Goal: Transaction & Acquisition: Obtain resource

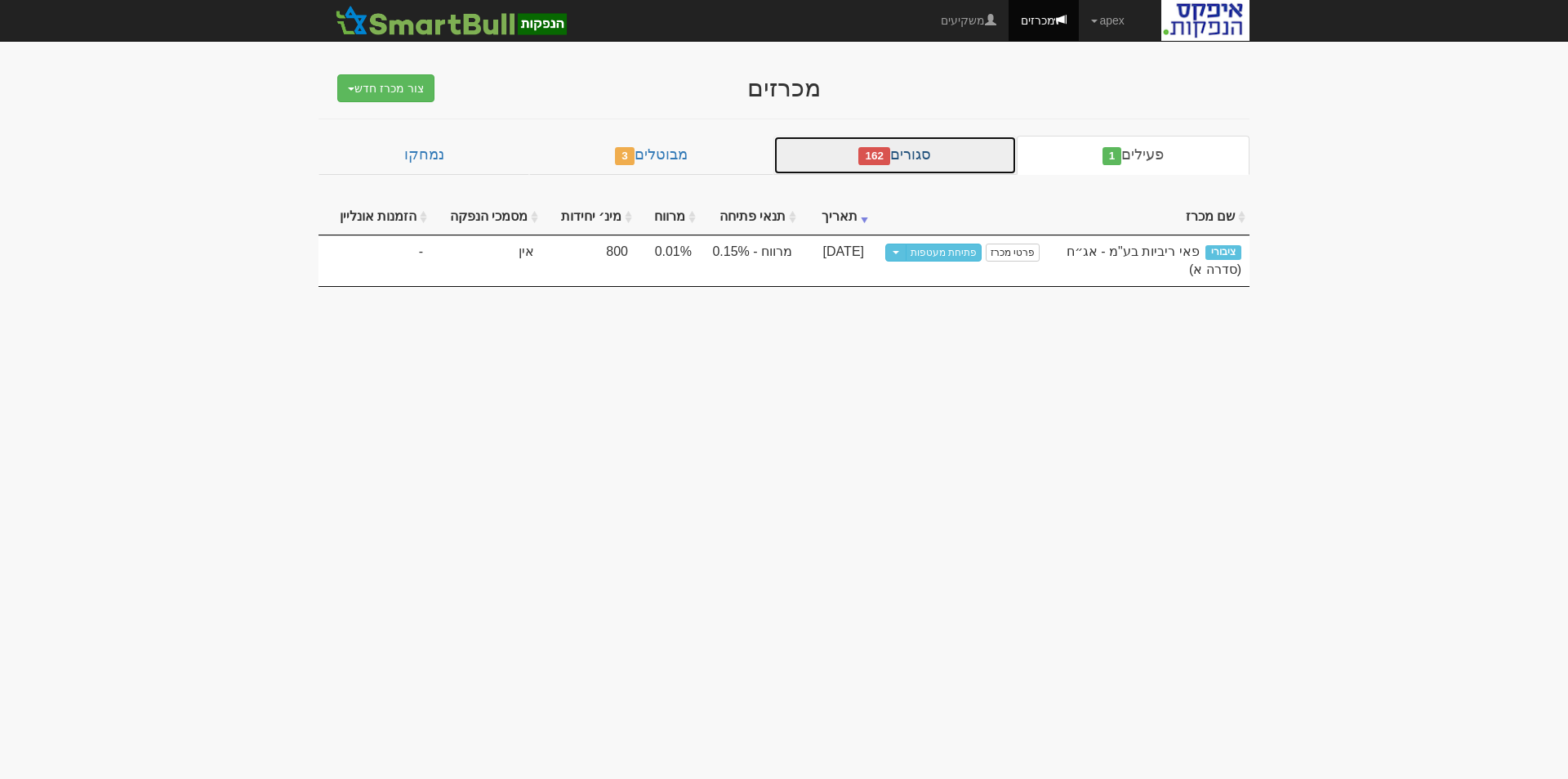
click at [932, 158] on link "סגורים 162" at bounding box center [895, 155] width 244 height 39
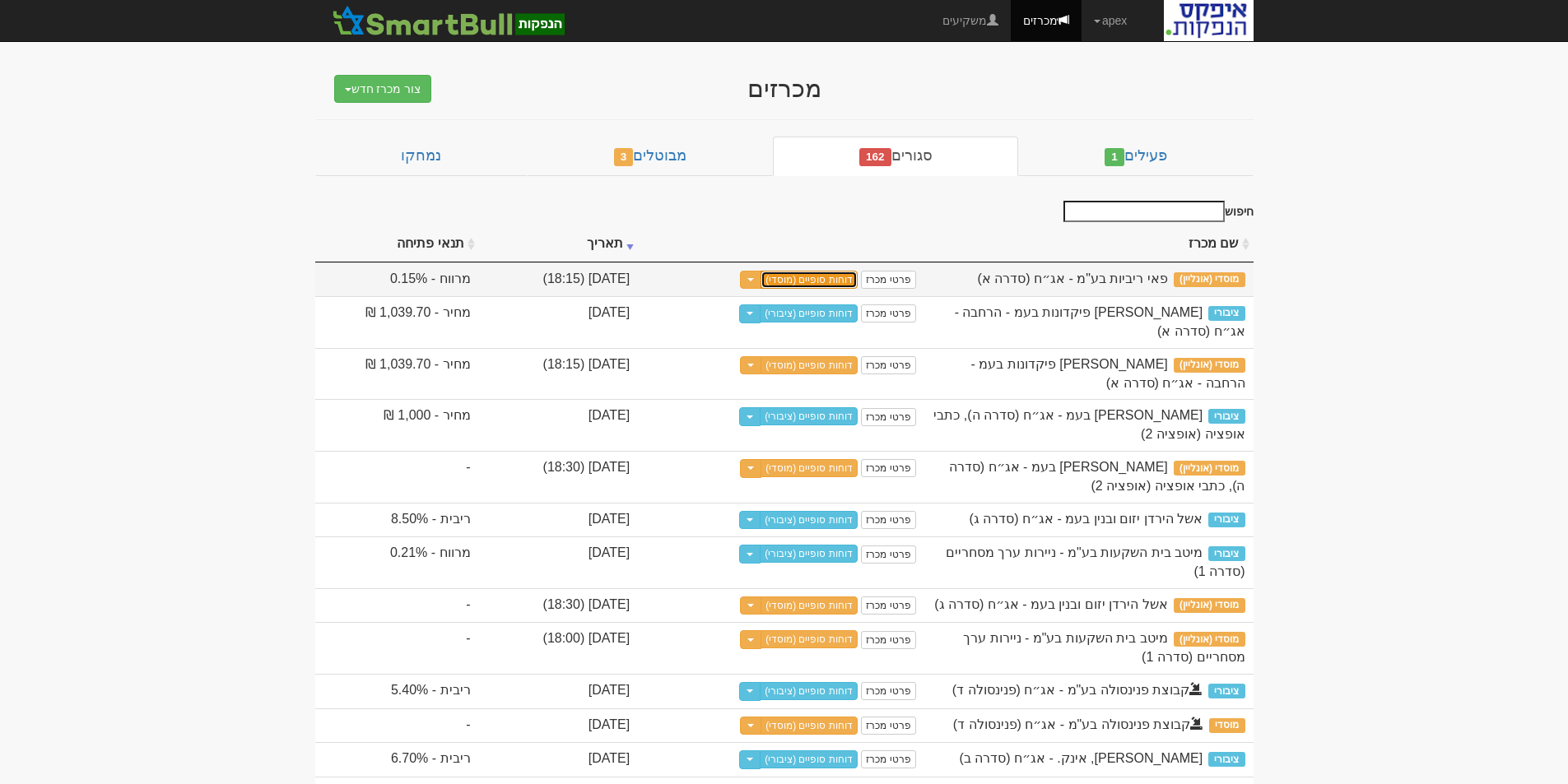
click at [858, 280] on link "דוחות סופיים (מוסדי)" at bounding box center [809, 280] width 97 height 18
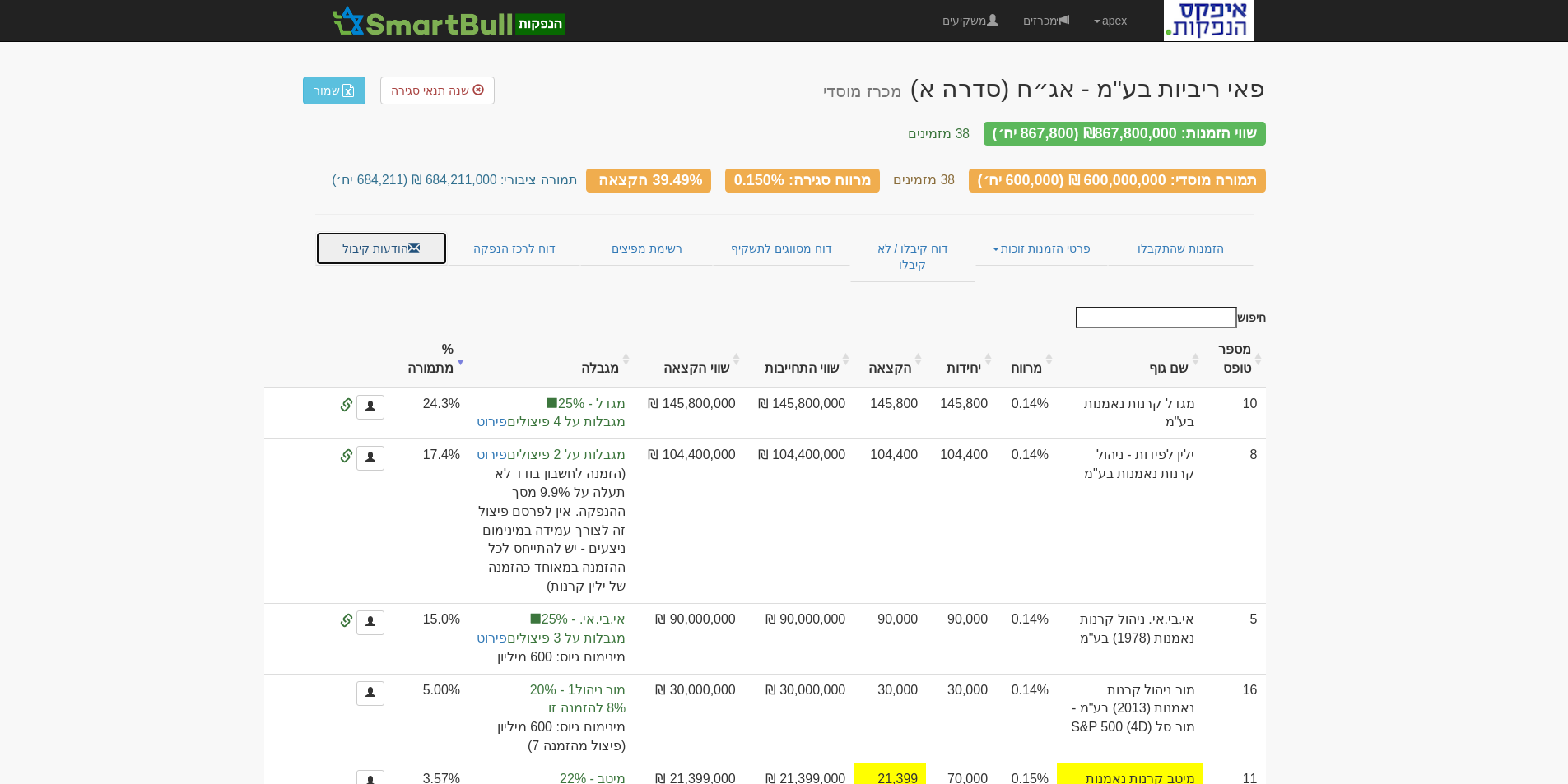
click at [358, 231] on link "הודעות קיבול" at bounding box center [381, 249] width 132 height 35
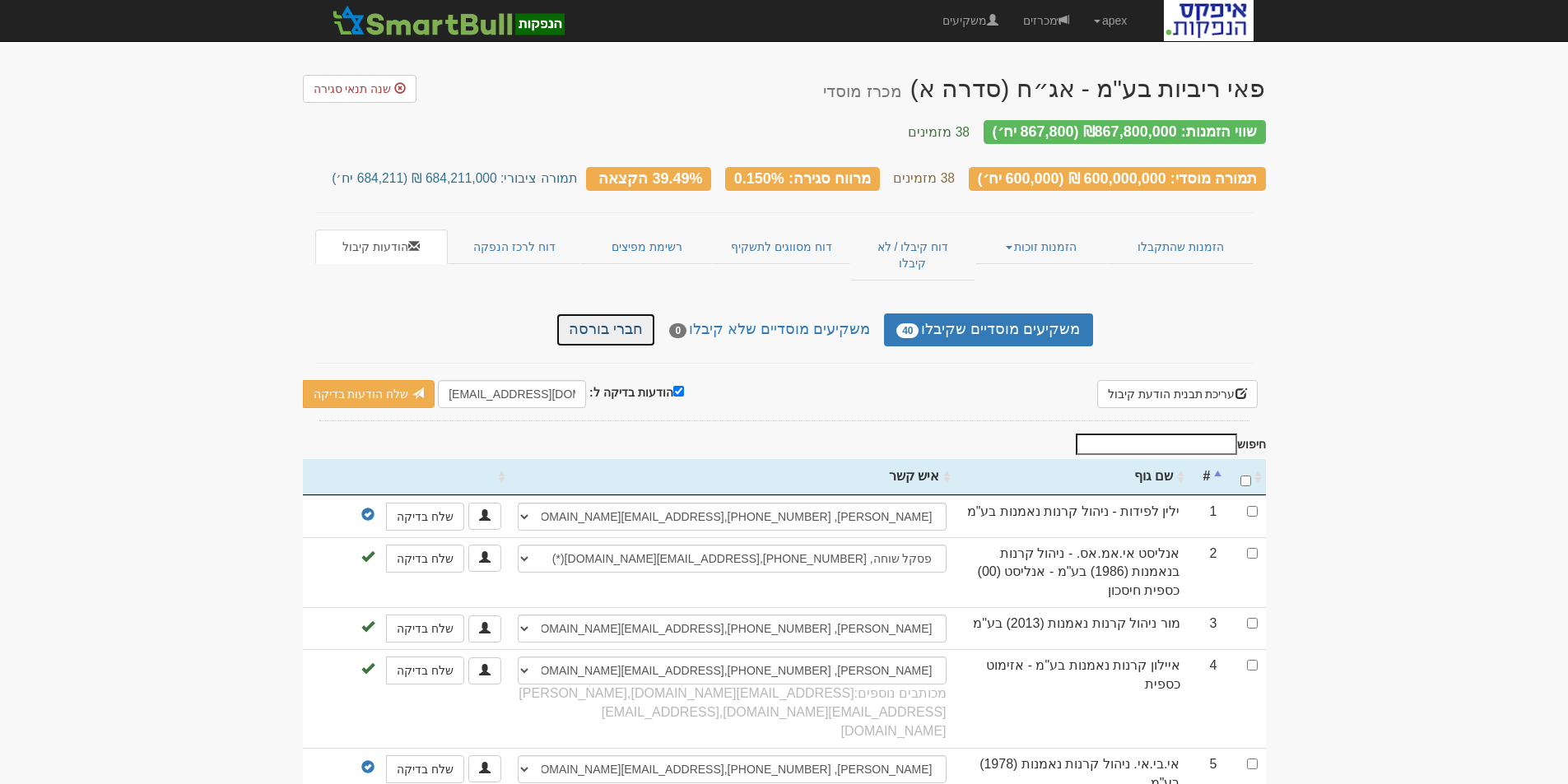
click at [628, 314] on link "חברי בורסה" at bounding box center [605, 330] width 99 height 33
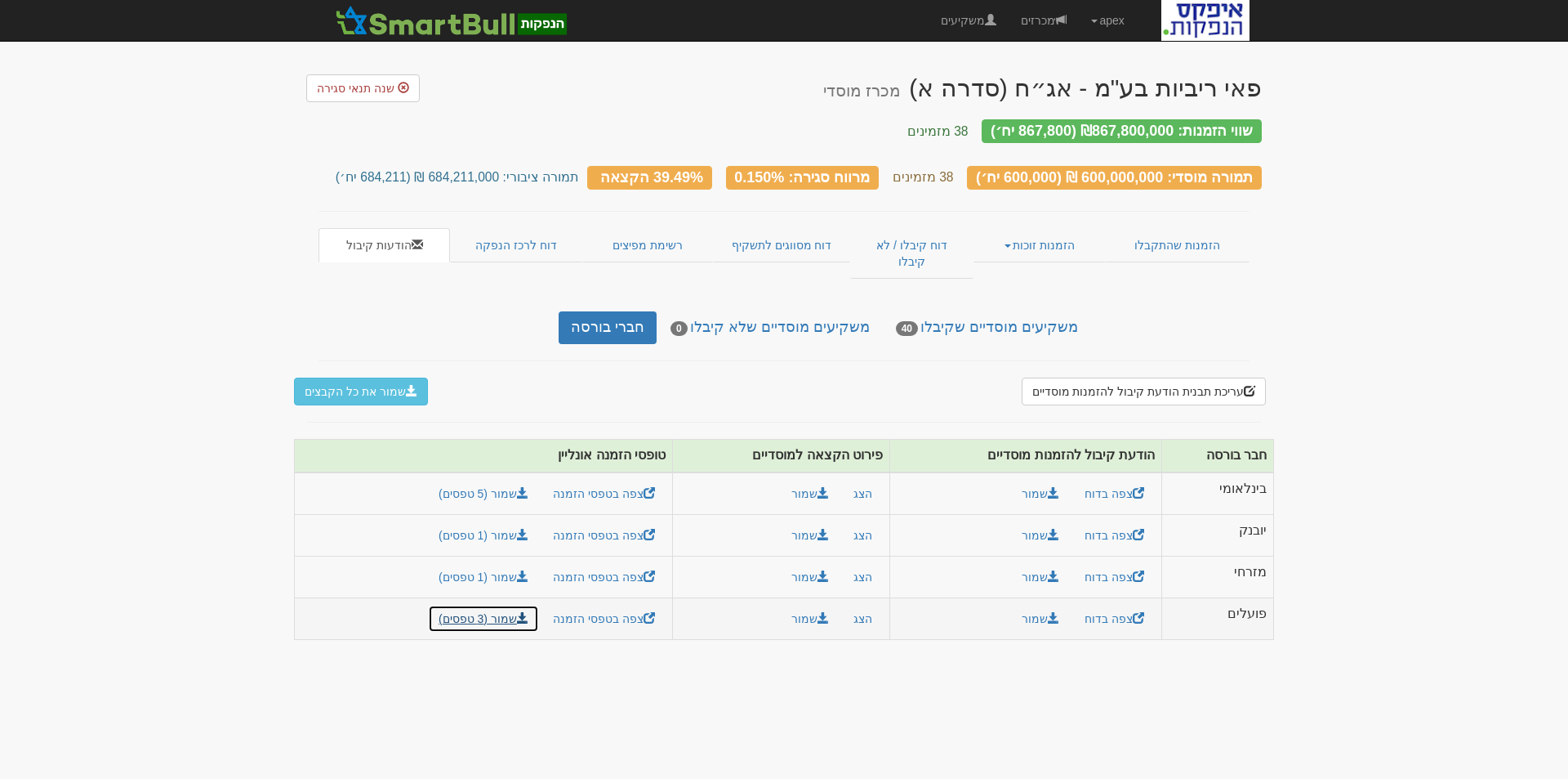
click at [500, 605] on link "שמור (3 טפסים)" at bounding box center [484, 619] width 111 height 28
click at [499, 605] on link "שמור (3 טפסים)" at bounding box center [484, 619] width 111 height 28
click at [1035, 605] on link "שמור" at bounding box center [1040, 619] width 59 height 28
click at [802, 605] on button "שמור" at bounding box center [810, 619] width 59 height 28
